Goal: Find specific page/section: Find specific page/section

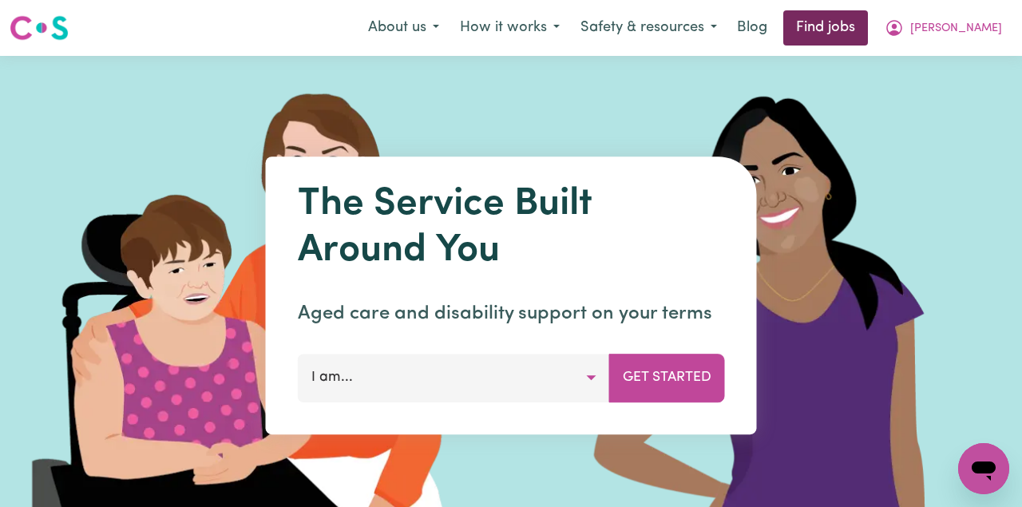
click at [868, 28] on link "Find jobs" at bounding box center [826, 27] width 85 height 35
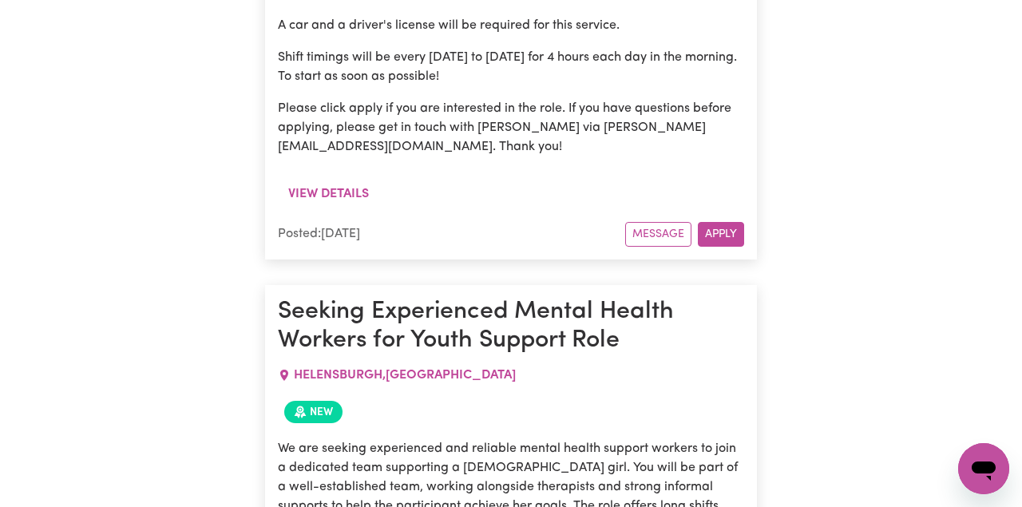
scroll to position [11508, 0]
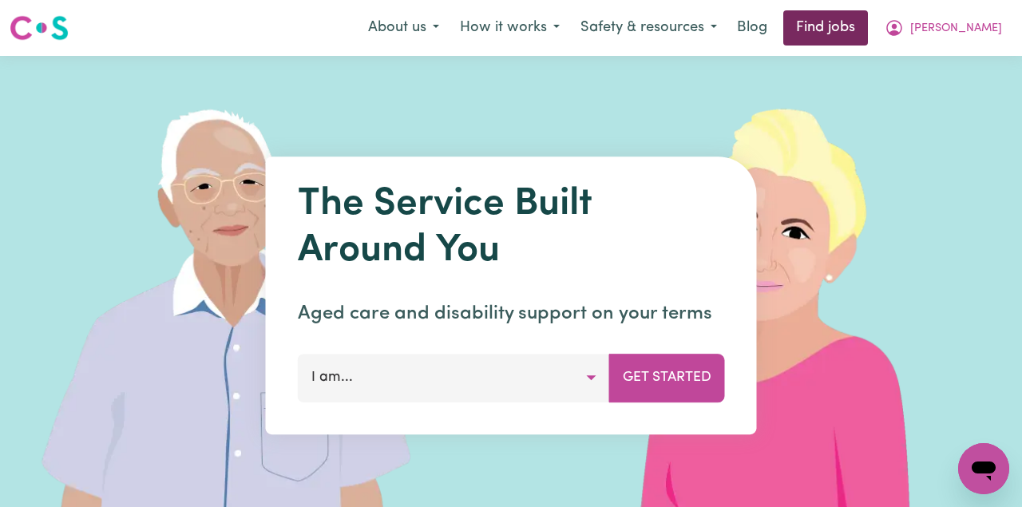
click at [868, 20] on link "Find jobs" at bounding box center [826, 27] width 85 height 35
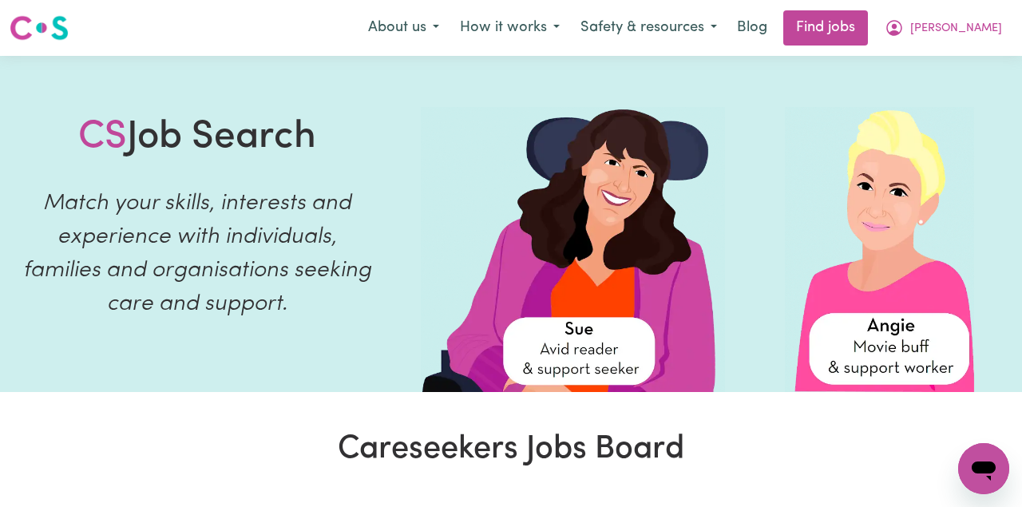
scroll to position [479, 0]
